Goal: Information Seeking & Learning: Learn about a topic

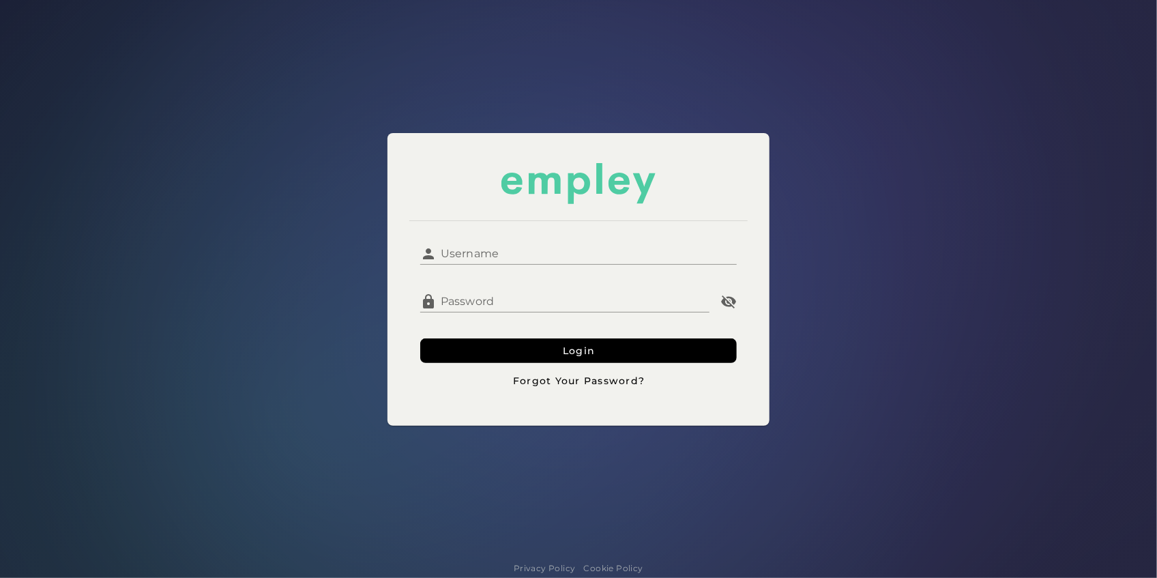
click at [530, 256] on input "Username" at bounding box center [587, 248] width 300 height 33
type input "**********"
click at [420, 338] on button "Login" at bounding box center [578, 350] width 317 height 25
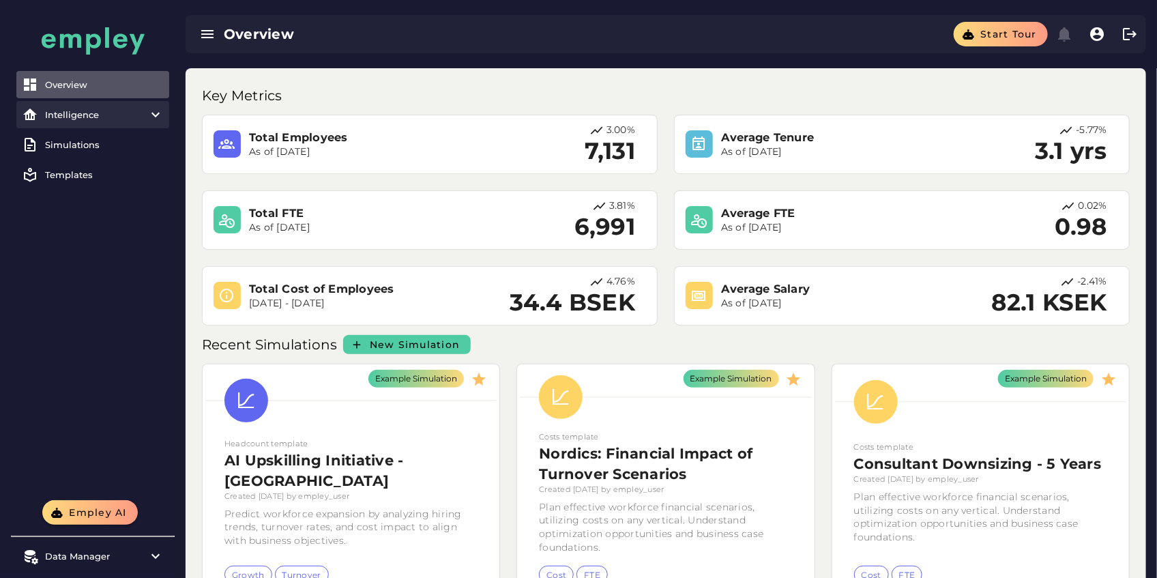
click at [102, 122] on item\) "Intelligence" at bounding box center [92, 114] width 153 height 27
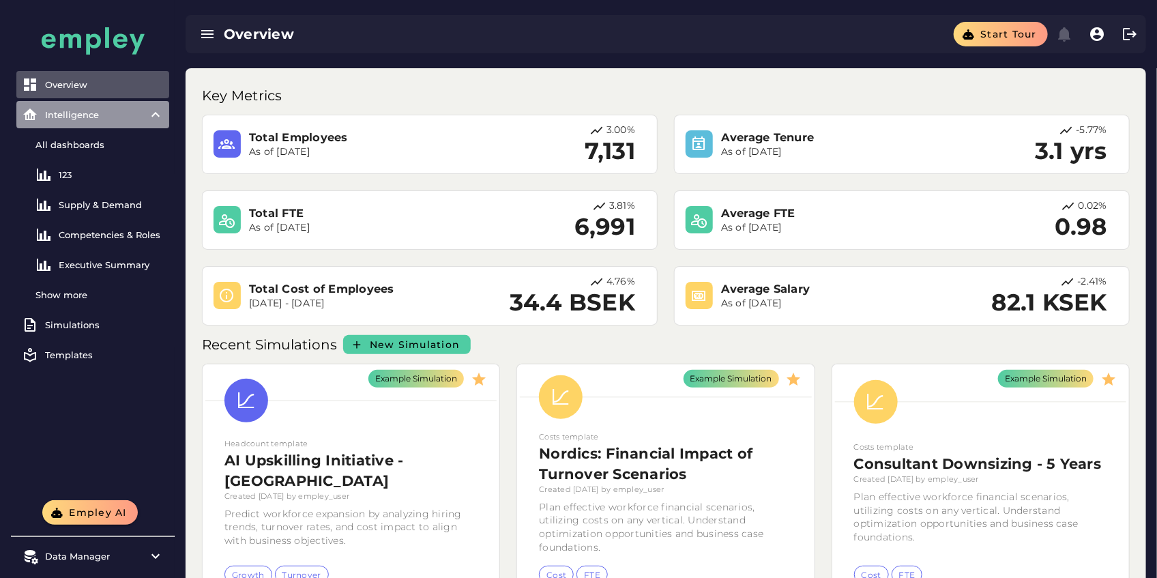
click at [98, 121] on item\) "Intelligence" at bounding box center [92, 114] width 153 height 27
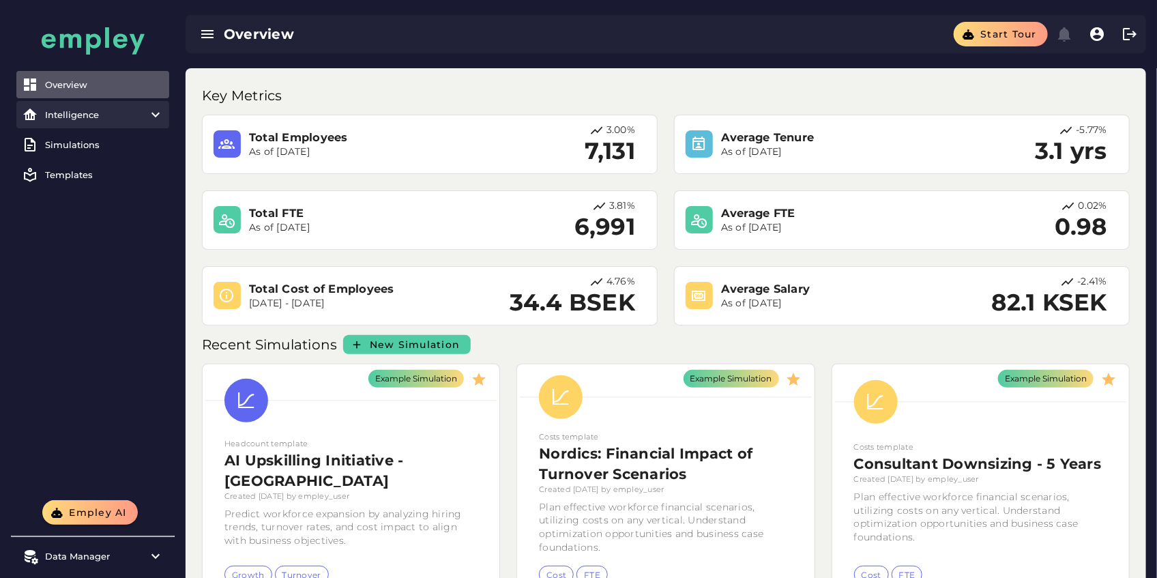
click at [98, 121] on item\) "Intelligence" at bounding box center [92, 114] width 153 height 27
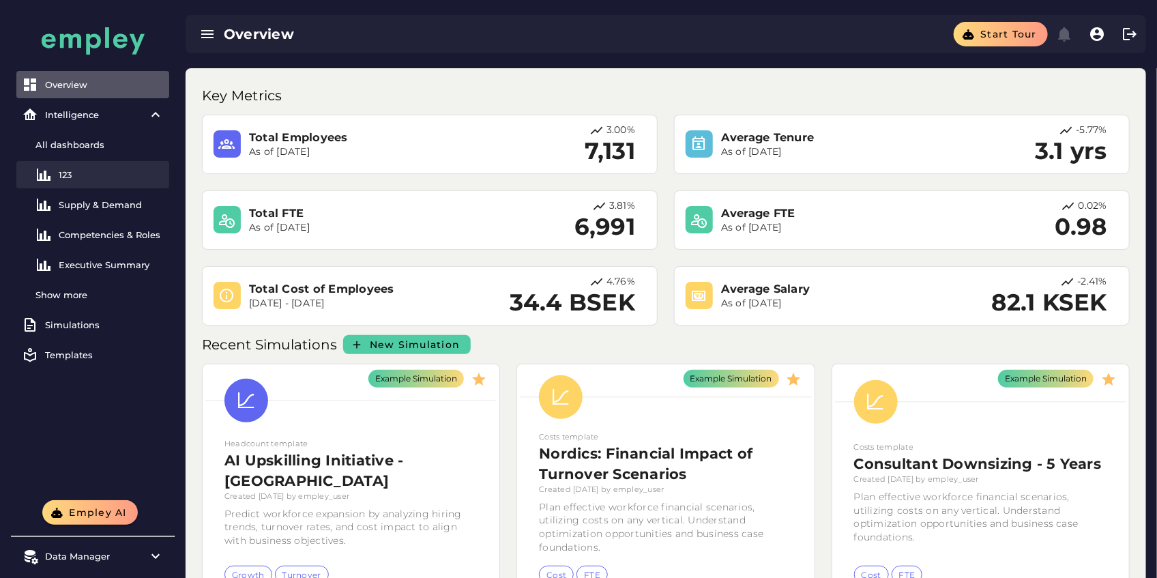
click at [85, 185] on link "123" at bounding box center [92, 174] width 153 height 27
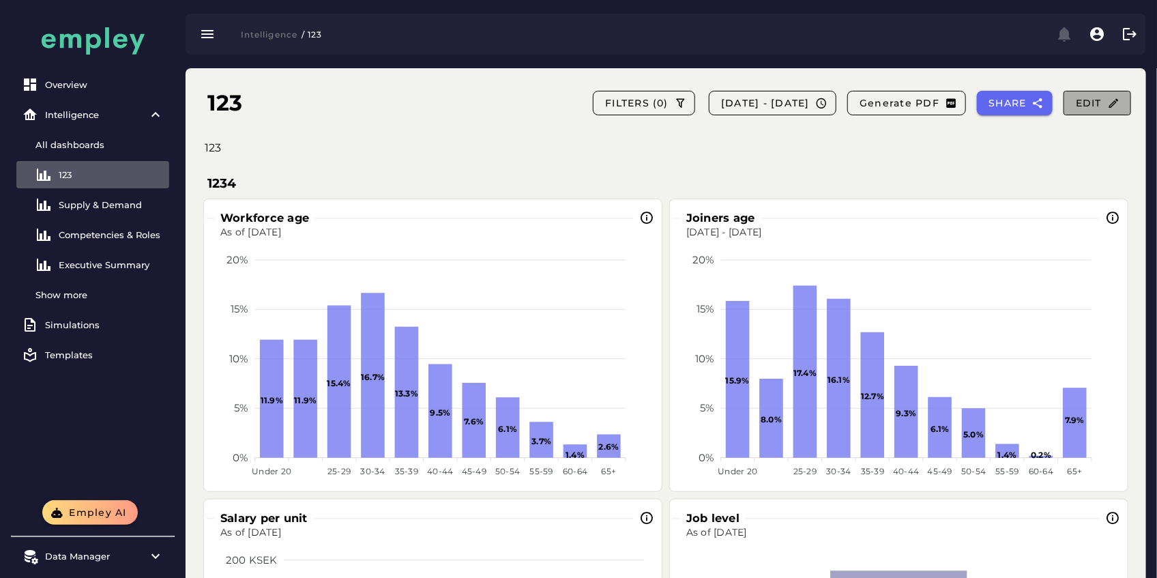
click at [1100, 105] on span "Edit" at bounding box center [1097, 103] width 44 height 12
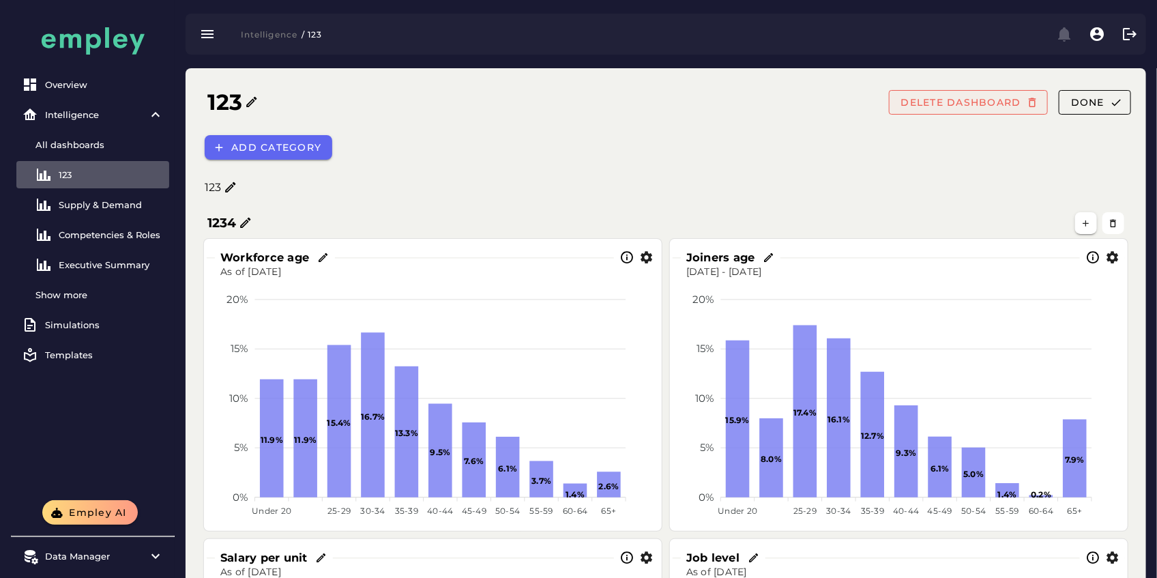
click at [985, 104] on span "DELETE DASHBOARD" at bounding box center [961, 102] width 121 height 12
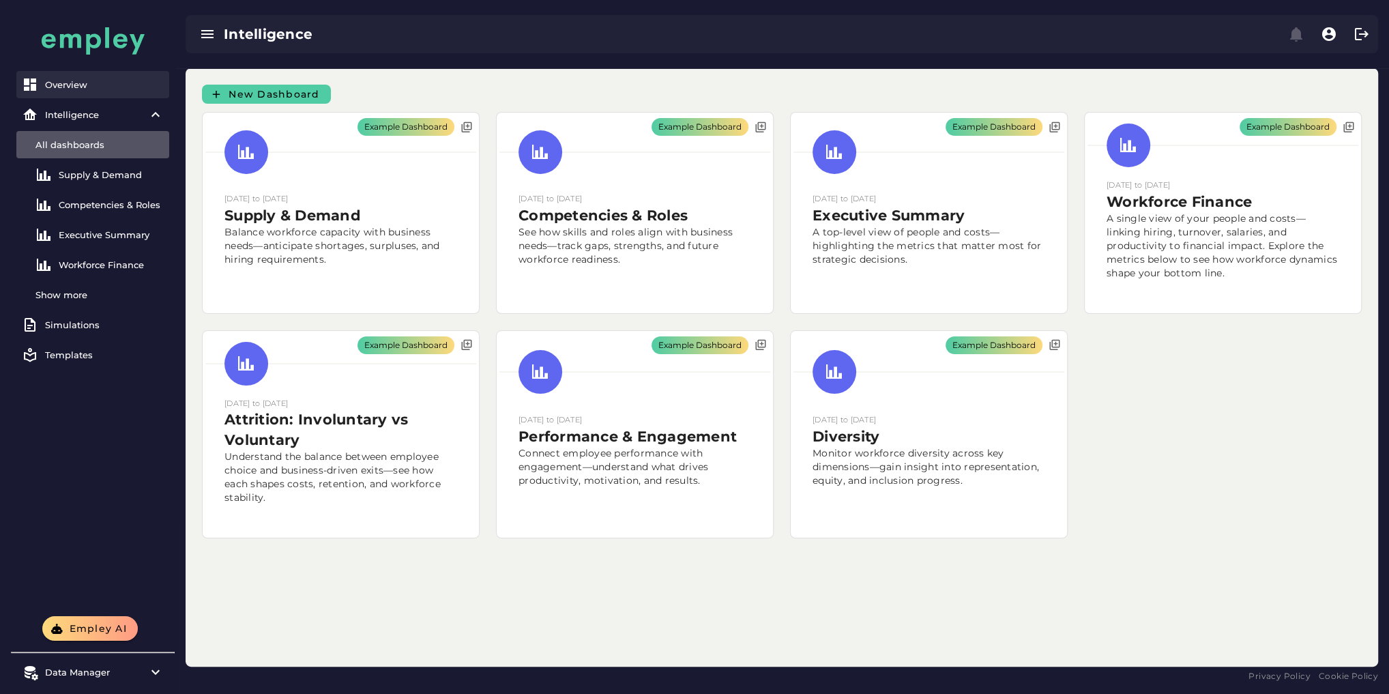
click at [132, 83] on div "Overview" at bounding box center [104, 84] width 119 height 11
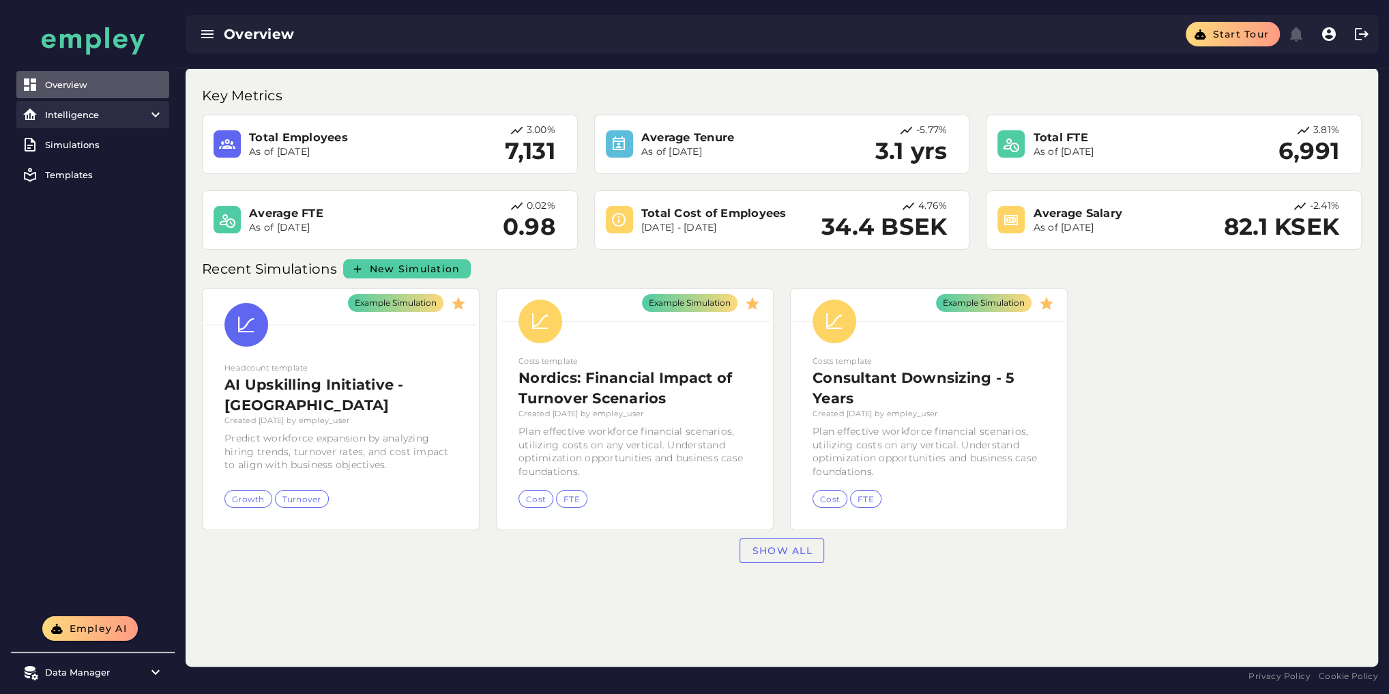
click at [133, 119] on div "Intelligence" at bounding box center [93, 114] width 96 height 11
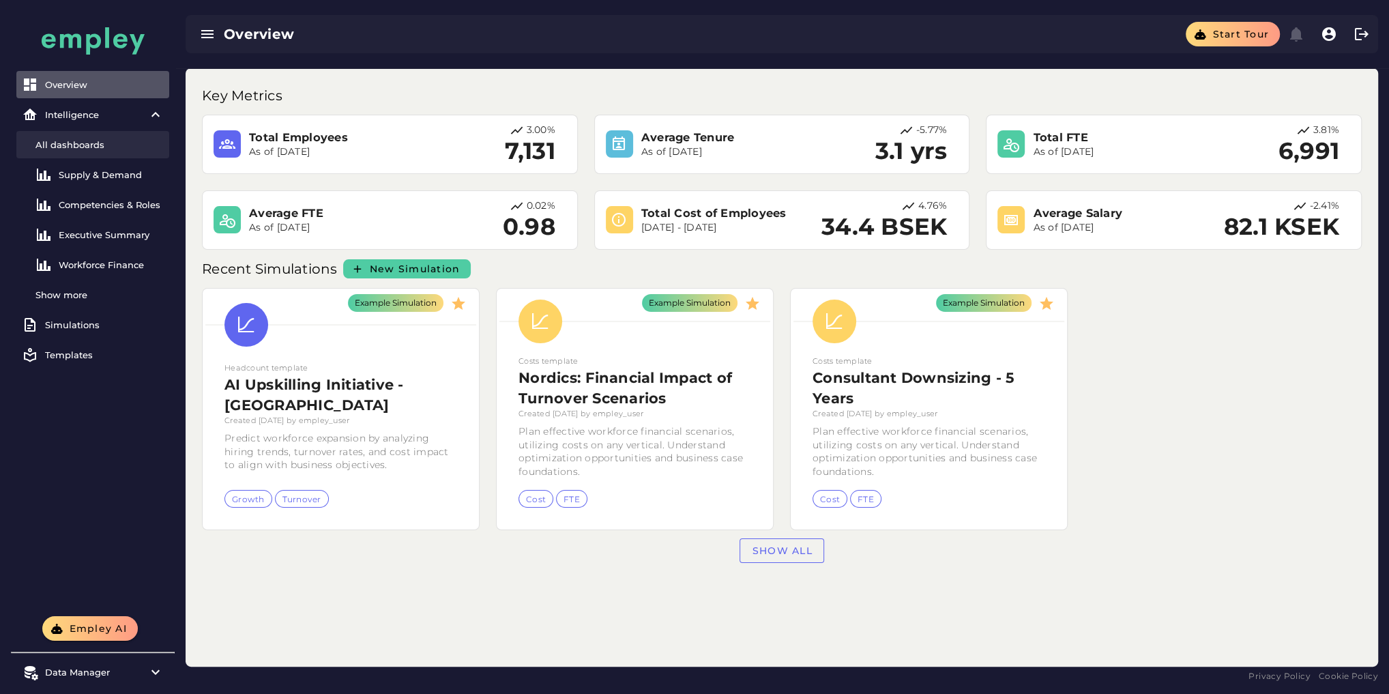
click at [95, 151] on link "All dashboards" at bounding box center [92, 144] width 153 height 27
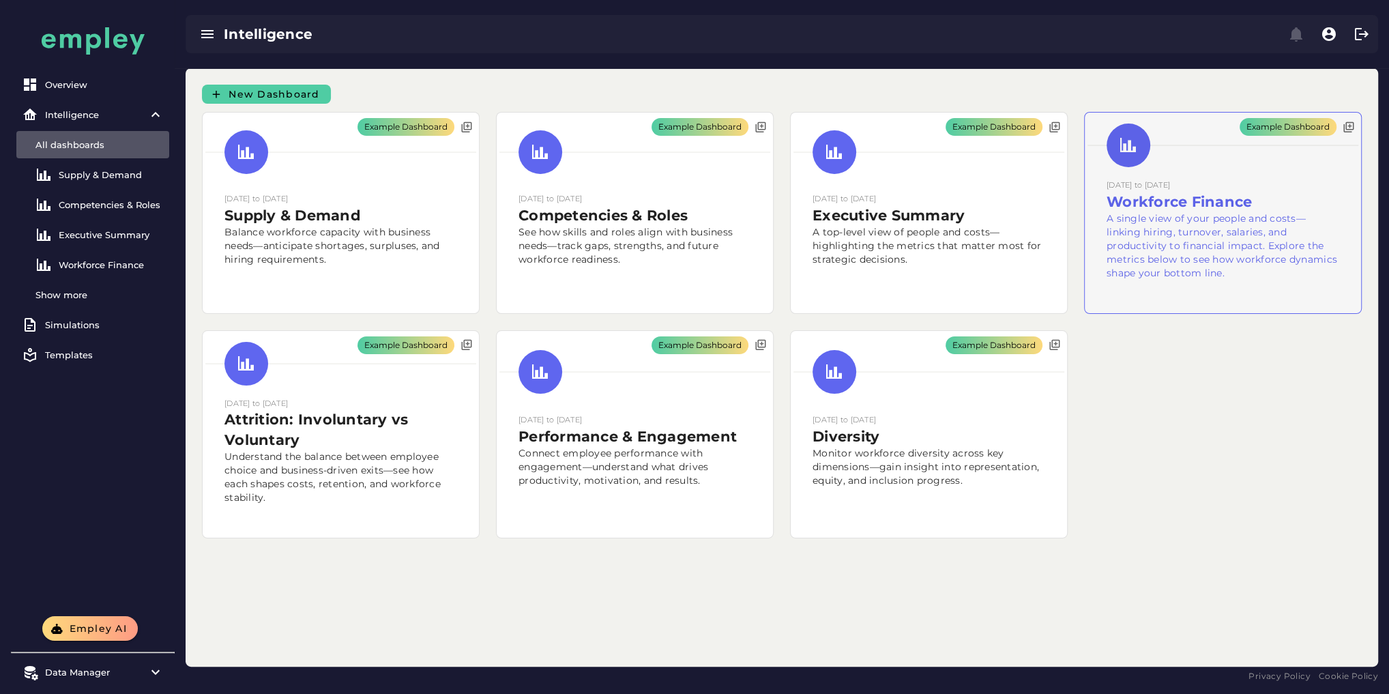
click at [1156, 252] on div "Example Dashboard" at bounding box center [1223, 213] width 276 height 201
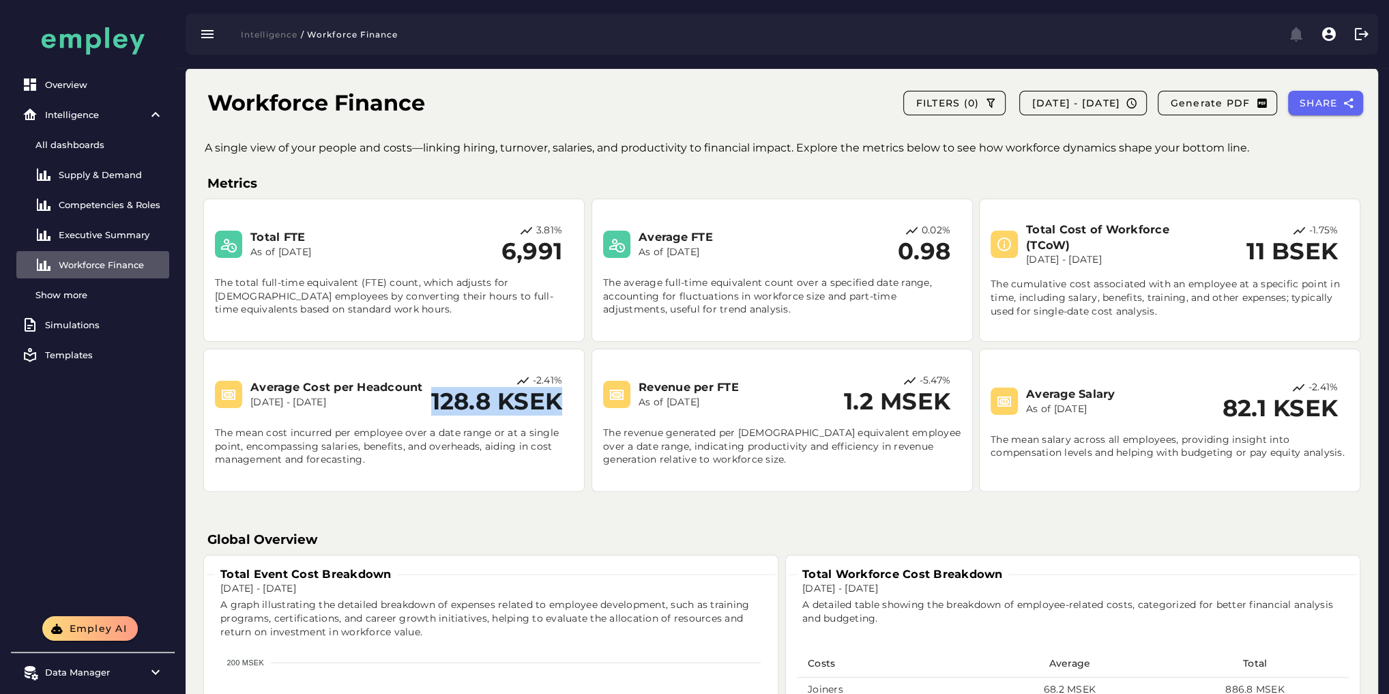
drag, startPoint x: 429, startPoint y: 405, endPoint x: 617, endPoint y: 411, distance: 187.7
click at [560, 405] on div "Average Cost per Headcount [DATE] - [DATE]2.41% 128.8 KSEK" at bounding box center [394, 395] width 358 height 42
drag, startPoint x: 845, startPoint y: 411, endPoint x: 946, endPoint y: 405, distance: 101.8
click at [946, 406] on div "Revenue per FTE As of [DATE]5.47% 1.2 MSEK The revenue generated per [DEMOGRAPH…" at bounding box center [782, 420] width 369 height 131
drag, startPoint x: 1225, startPoint y: 409, endPoint x: 1333, endPoint y: 411, distance: 107.8
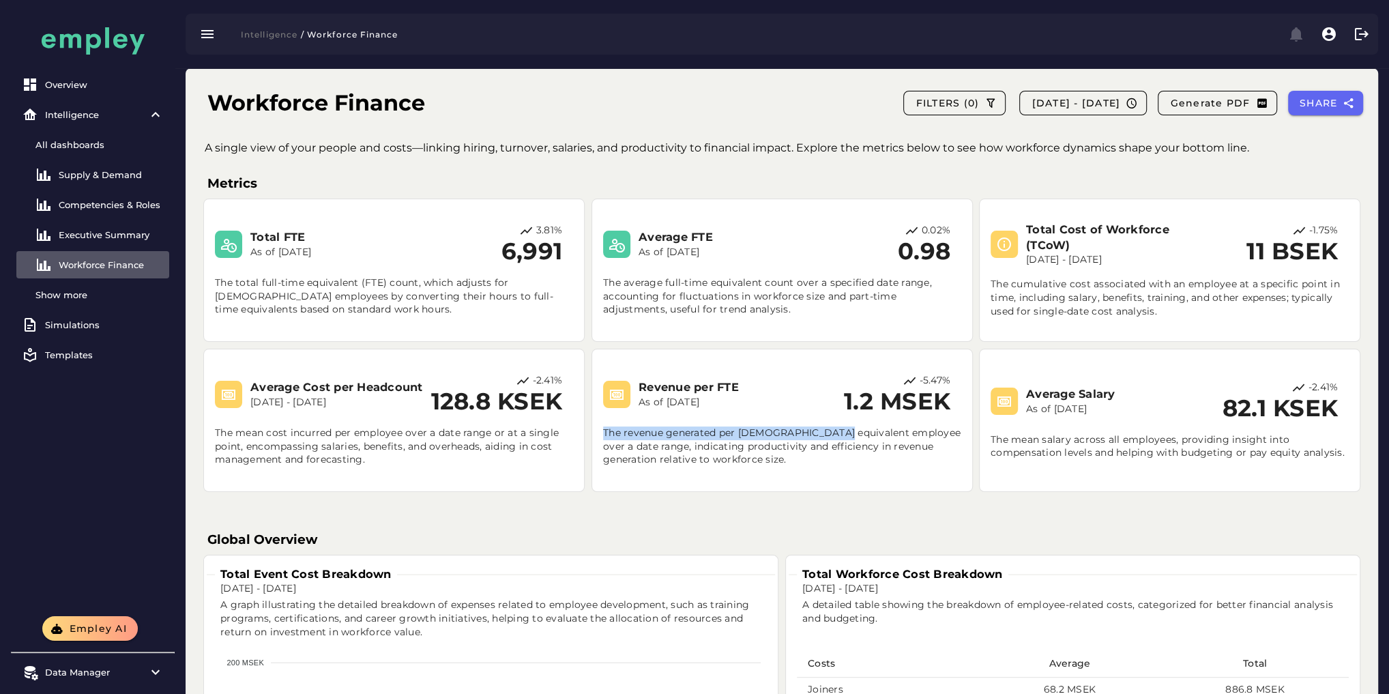
click at [1156, 411] on div "Average Salary As of [DATE]2.41% 82.1 KSEK" at bounding box center [1170, 402] width 358 height 42
click at [1156, 448] on p "The mean salary across all employees, providing insight into compensation level…" at bounding box center [1170, 441] width 358 height 38
click at [1156, 39] on icon "button" at bounding box center [1329, 34] width 16 height 16
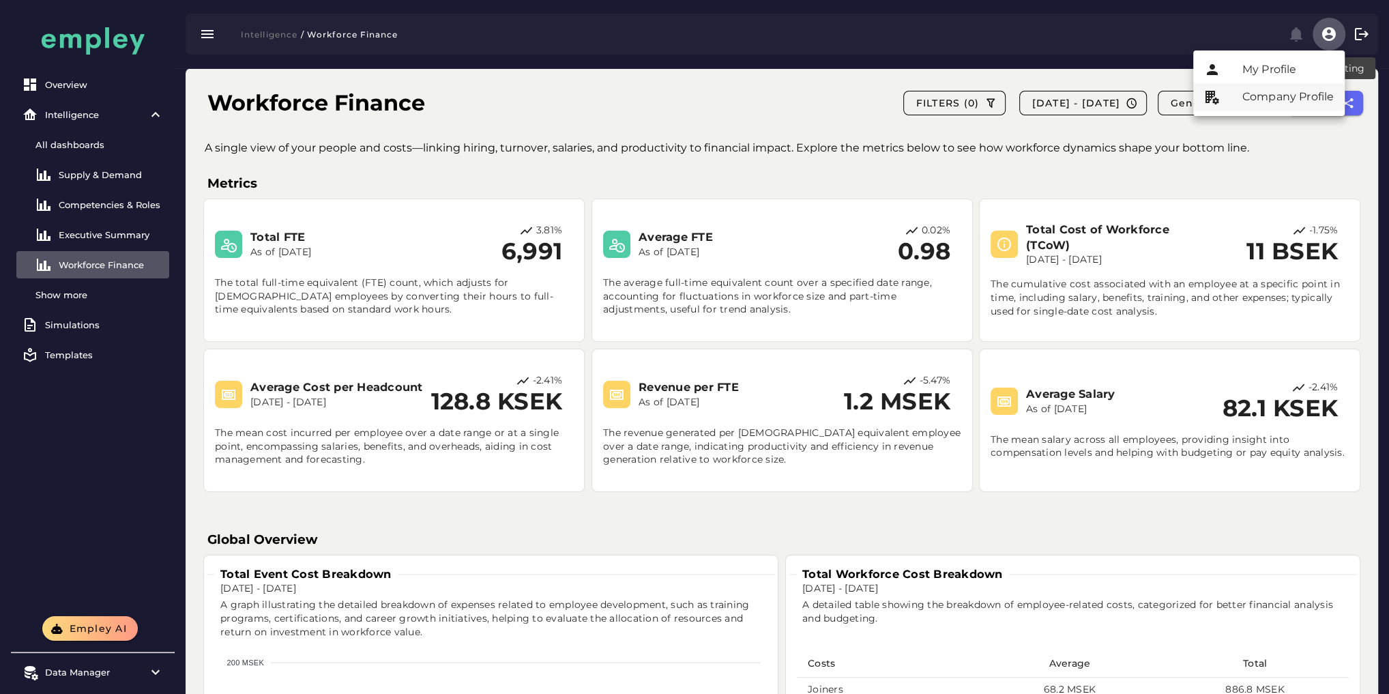
click at [1156, 94] on div "Company Profile" at bounding box center [1287, 97] width 91 height 16
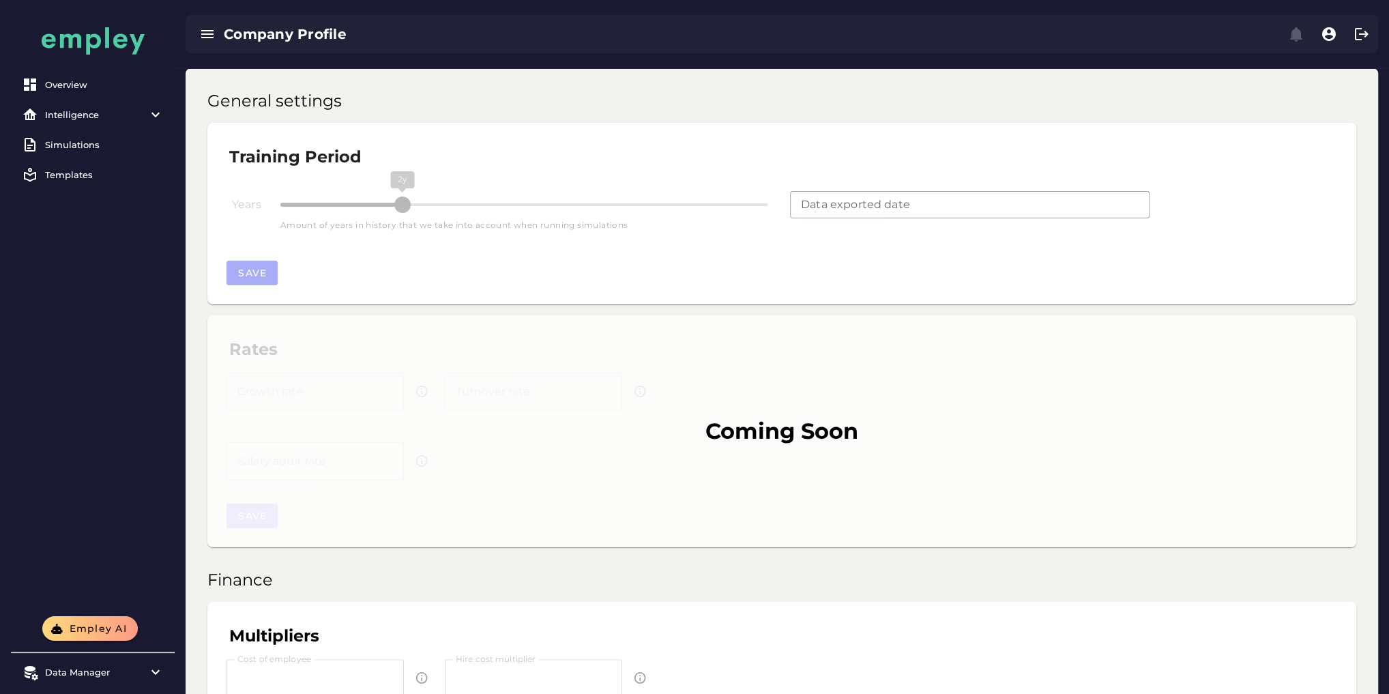
type input "**********"
click at [86, 105] on item\) "Intelligence" at bounding box center [92, 114] width 153 height 27
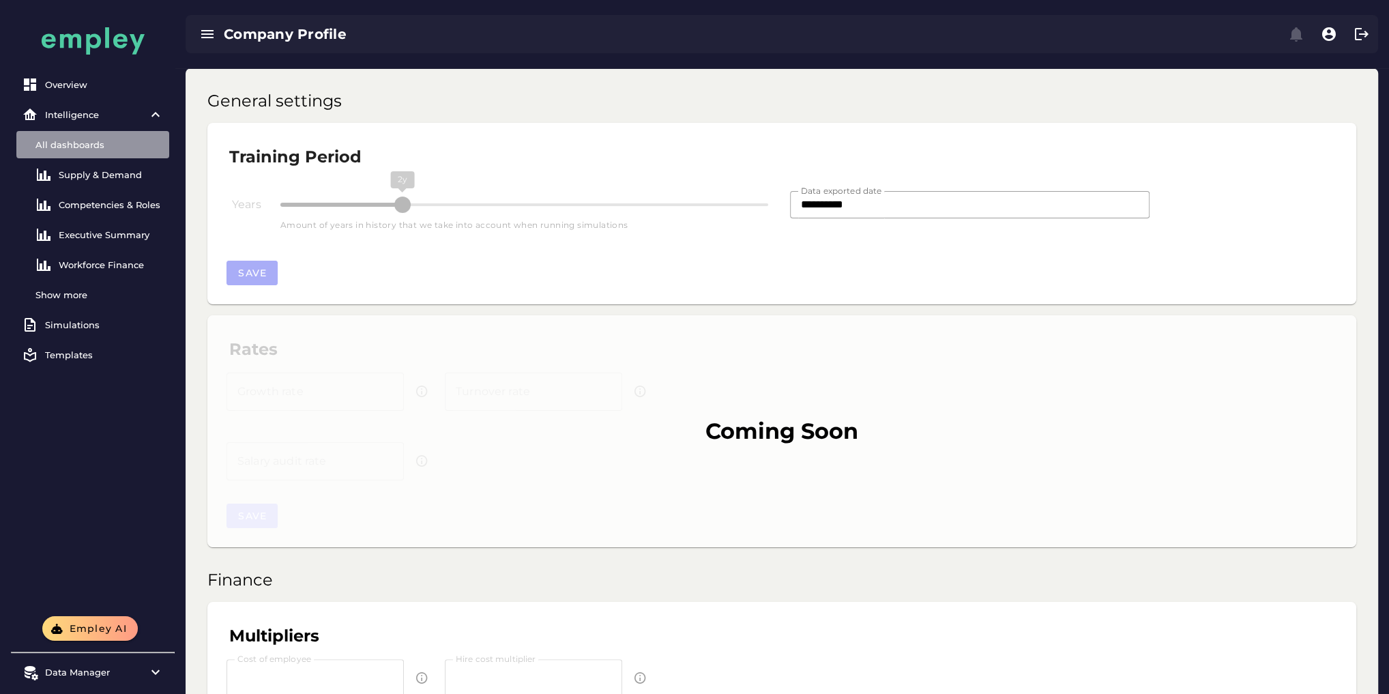
click at [86, 145] on div "All dashboards" at bounding box center [99, 144] width 128 height 11
